Goal: Book appointment/travel/reservation

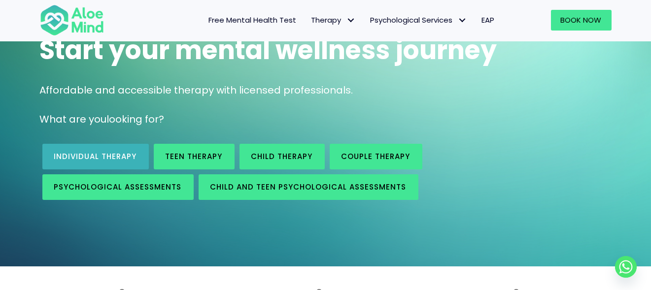
scroll to position [99, 0]
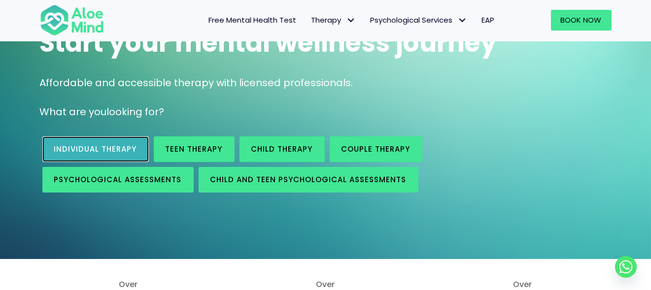
click at [117, 148] on span "Individual therapy" at bounding box center [95, 149] width 83 height 10
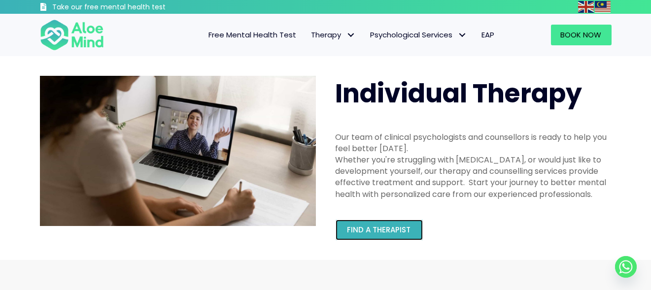
click at [396, 227] on span "Find a therapist" at bounding box center [379, 230] width 64 height 10
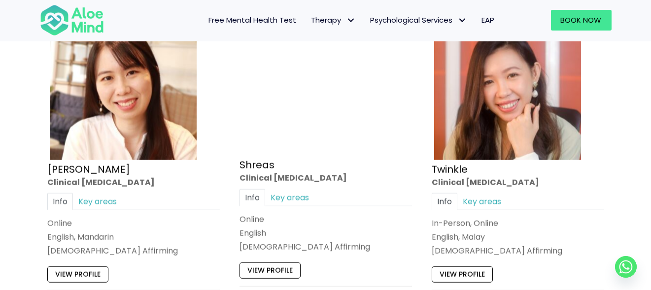
scroll to position [3842, 0]
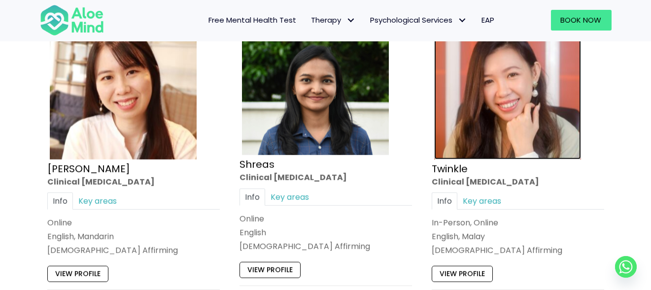
click at [468, 127] on img at bounding box center [507, 86] width 147 height 147
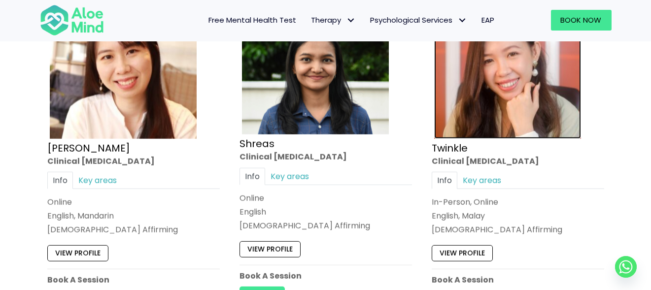
scroll to position [3990, 0]
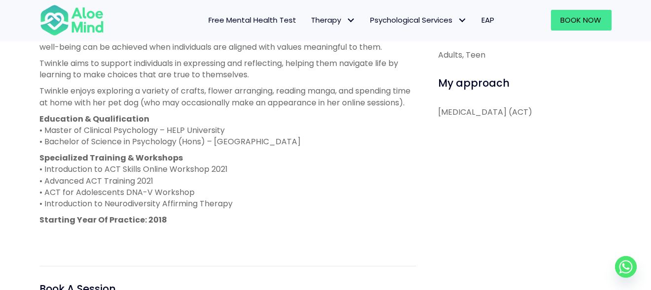
scroll to position [541, 0]
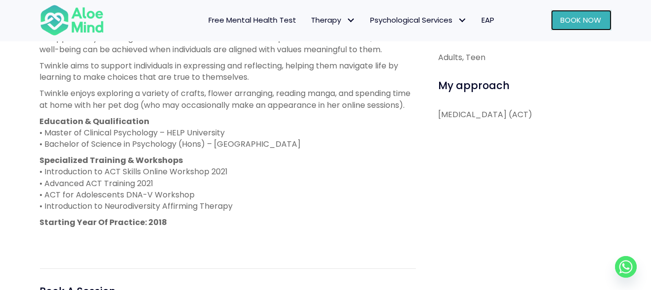
click at [583, 16] on span "Book Now" at bounding box center [581, 20] width 41 height 10
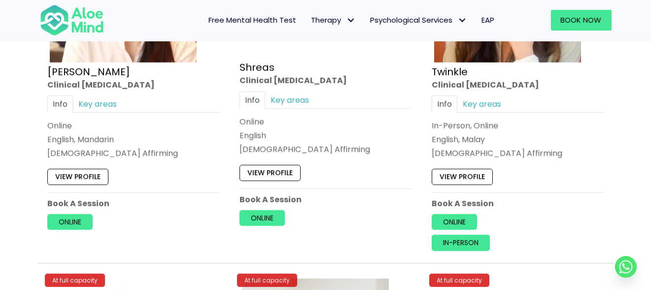
scroll to position [3940, 0]
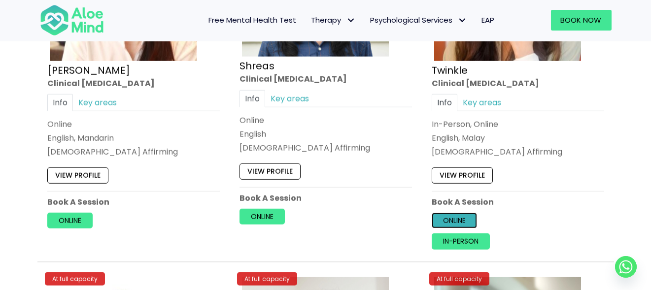
click at [457, 213] on link "Online" at bounding box center [453, 221] width 45 height 16
